Goal: Find specific page/section: Find specific page/section

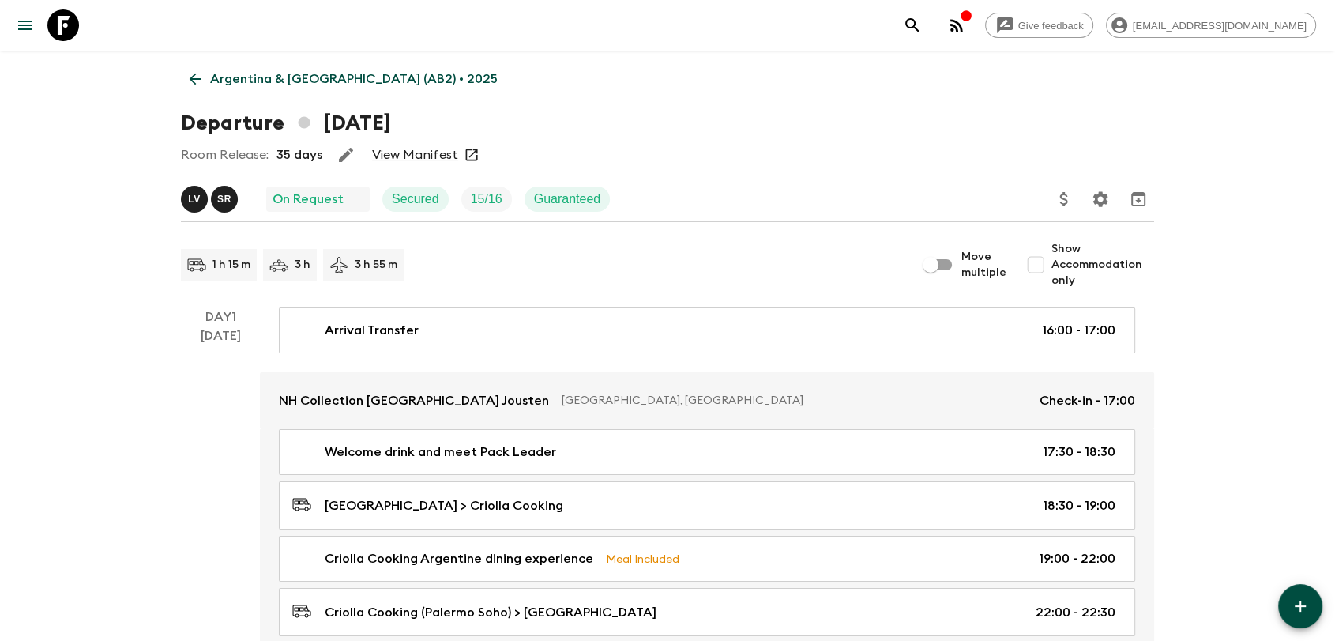
click at [224, 80] on p "Argentina & [GEOGRAPHIC_DATA] (AB2) • 2025" at bounding box center [354, 79] width 288 height 19
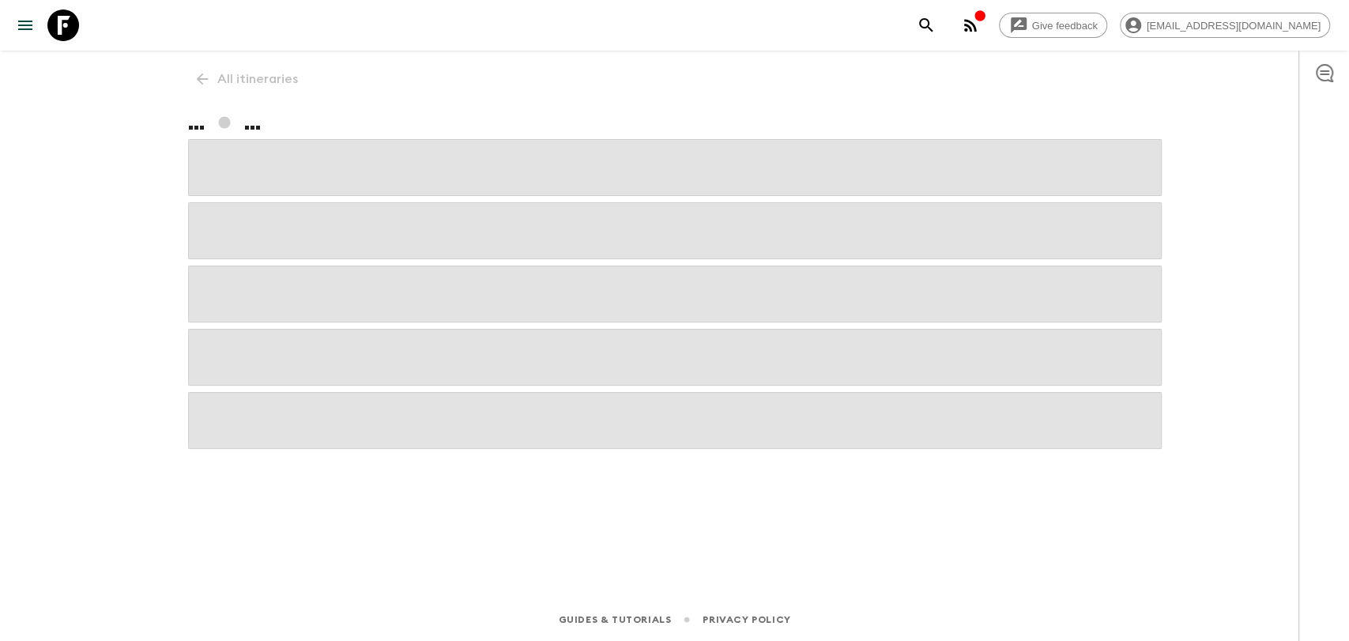
click at [58, 26] on icon at bounding box center [63, 25] width 32 height 32
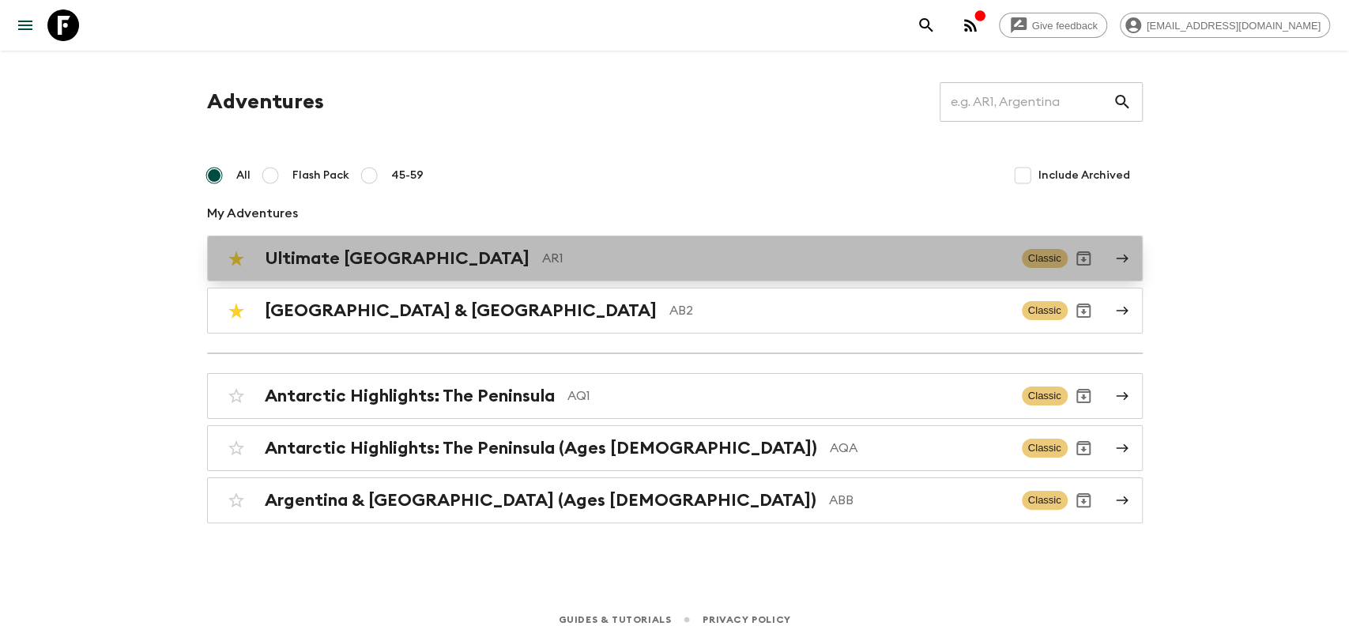
click at [582, 263] on p "AR1" at bounding box center [775, 258] width 467 height 19
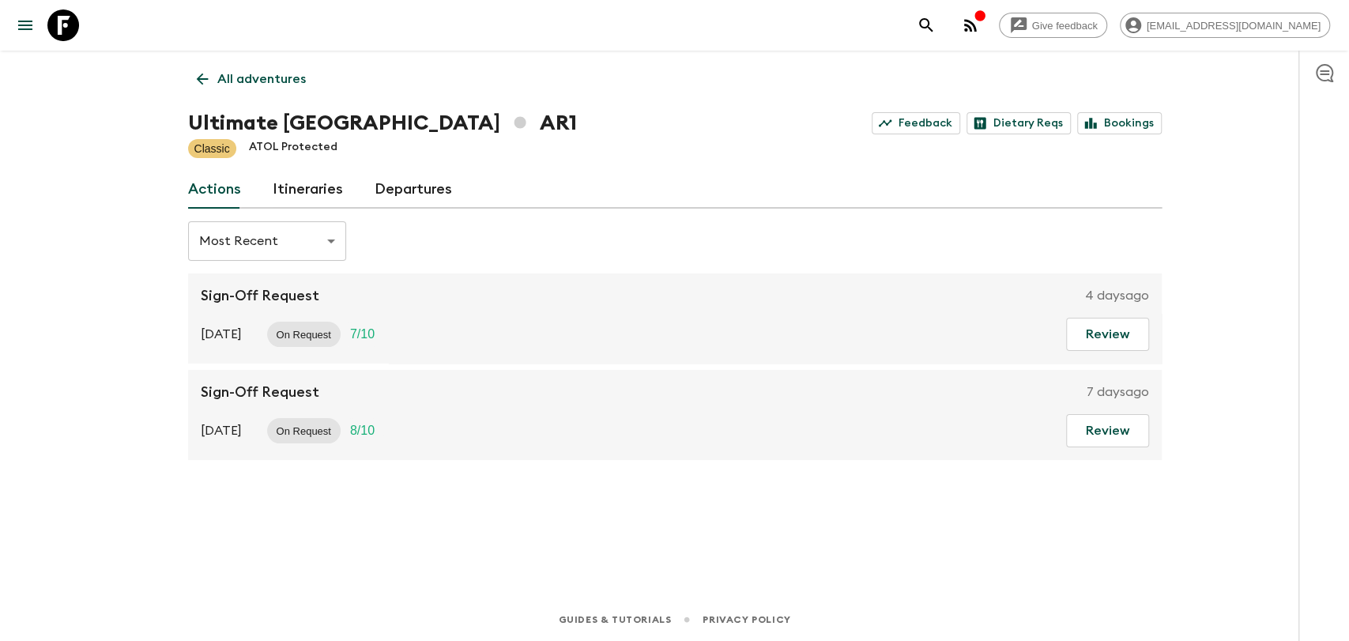
click at [1120, 103] on div "All adventures Ultimate Argentina AR1 Feedback Dietary Reqs Bookings Classic AT…" at bounding box center [674, 302] width 1011 height 503
click at [1124, 125] on link "Bookings" at bounding box center [1119, 123] width 85 height 22
